Goal: Entertainment & Leisure: Consume media (video, audio)

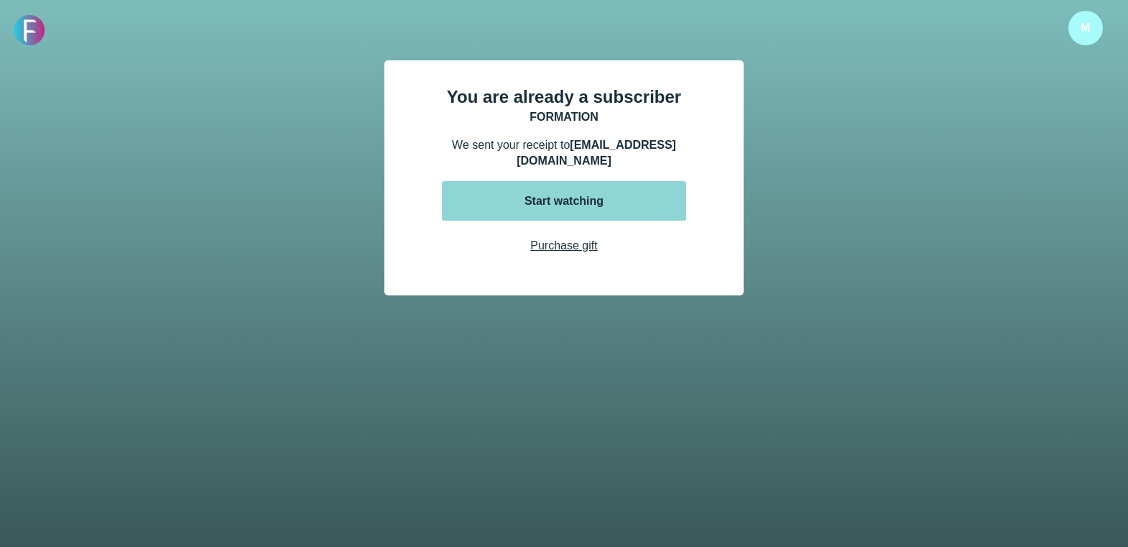
click at [567, 199] on div "Start watching" at bounding box center [564, 201] width 101 height 16
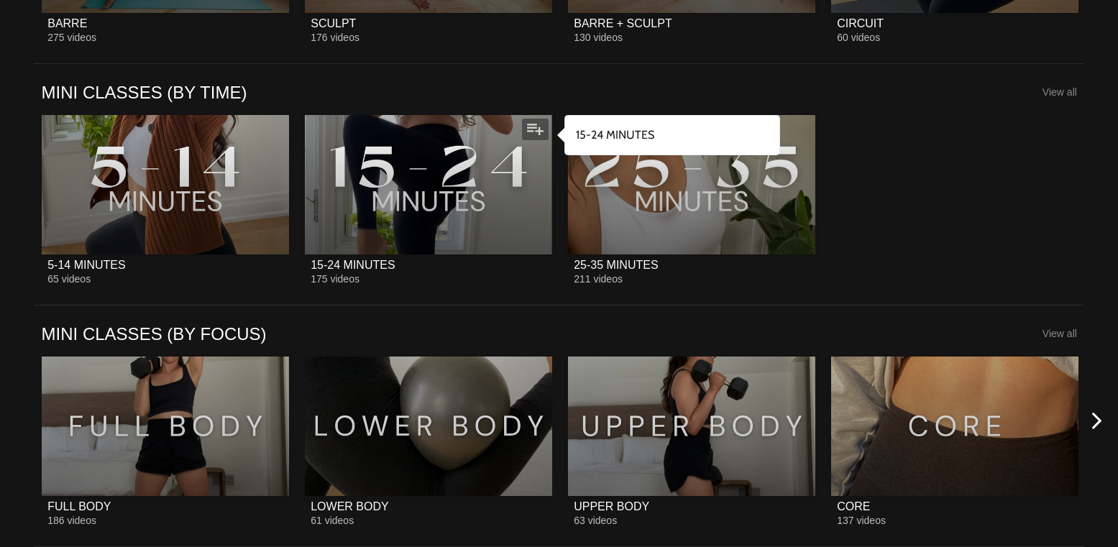
scroll to position [1367, 0]
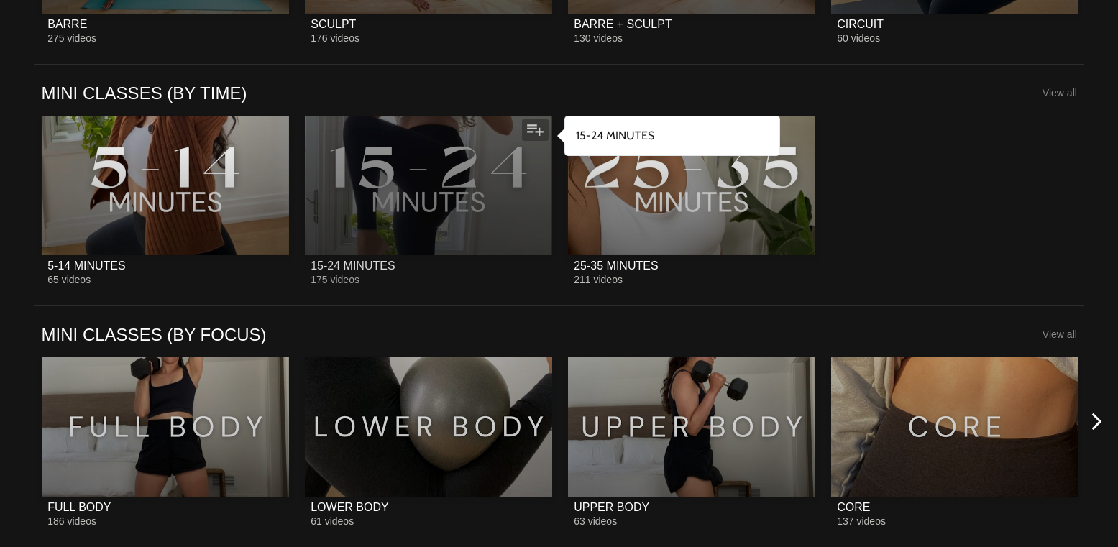
click at [496, 213] on div at bounding box center [428, 185] width 247 height 139
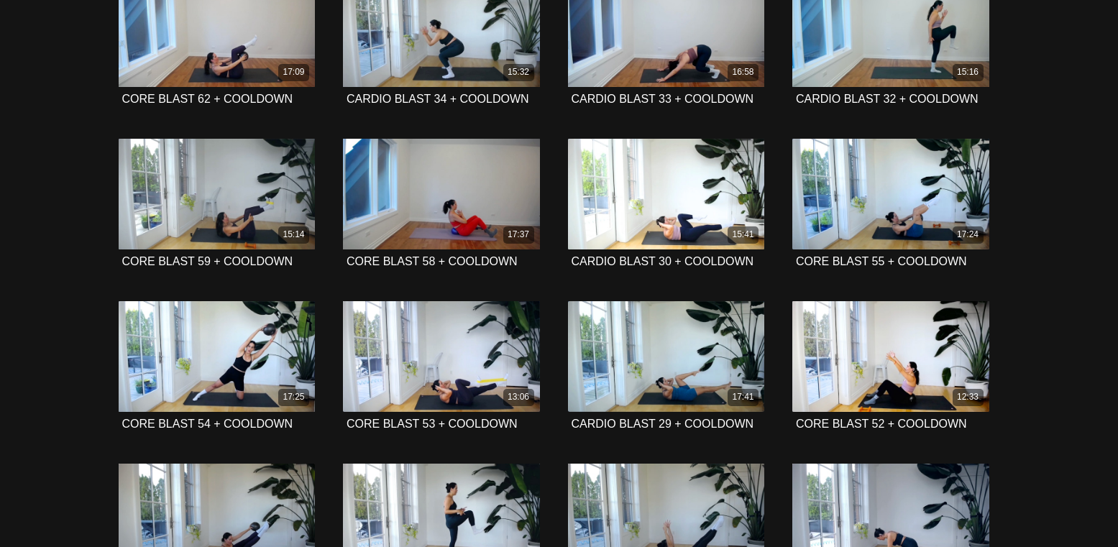
scroll to position [1951, 0]
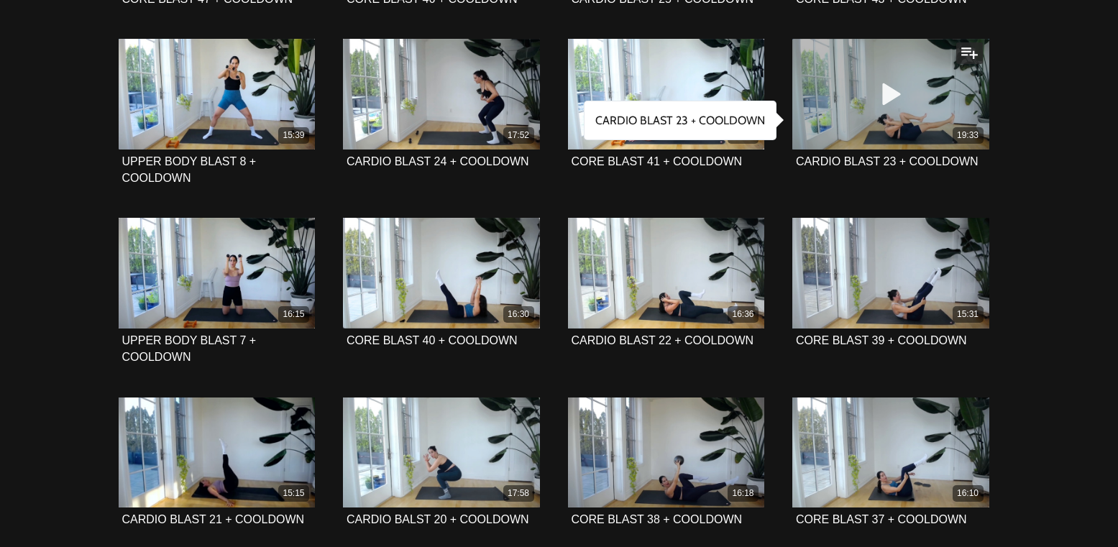
click at [842, 69] on div "19:33" at bounding box center [890, 94] width 197 height 111
